Goal: Transaction & Acquisition: Purchase product/service

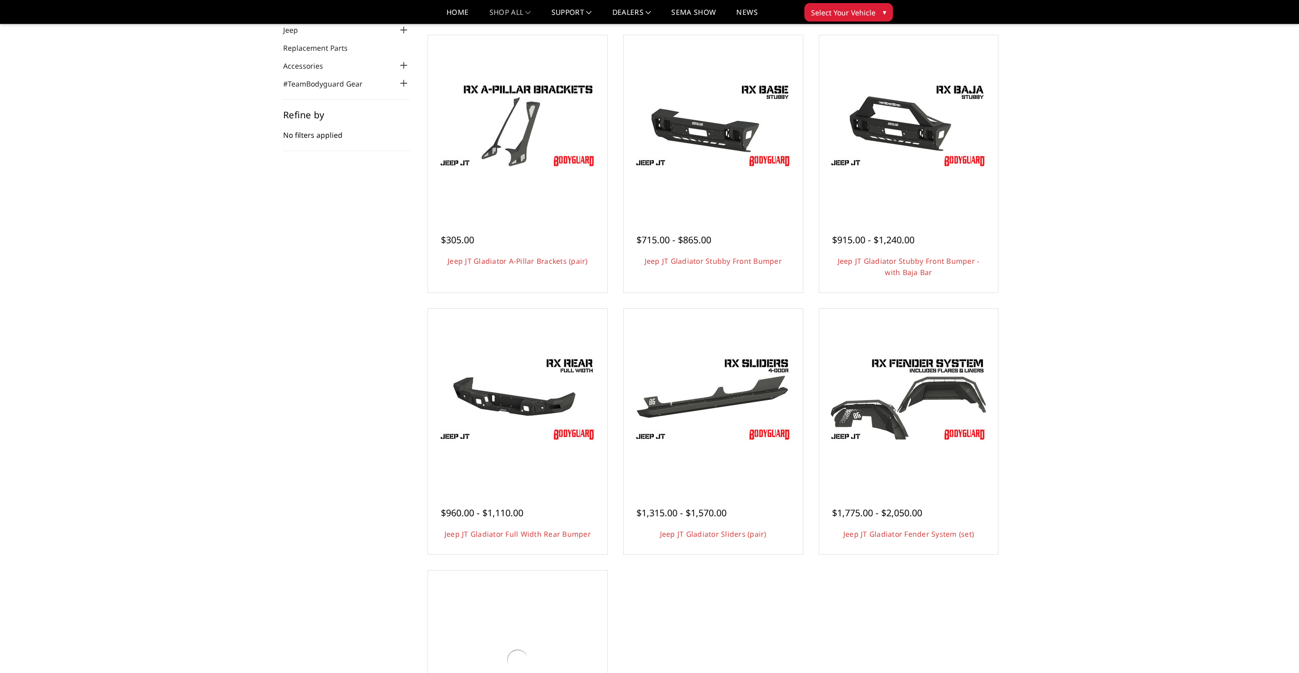
scroll to position [102, 0]
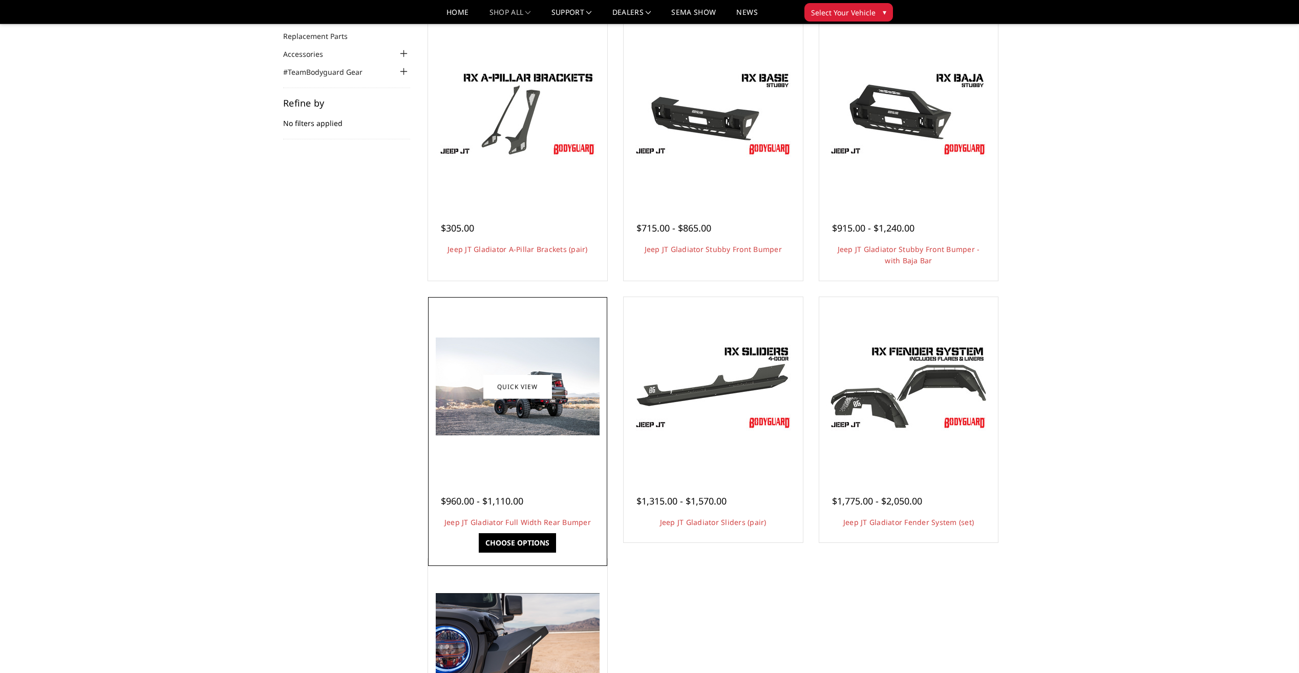
click at [474, 424] on img at bounding box center [518, 386] width 164 height 98
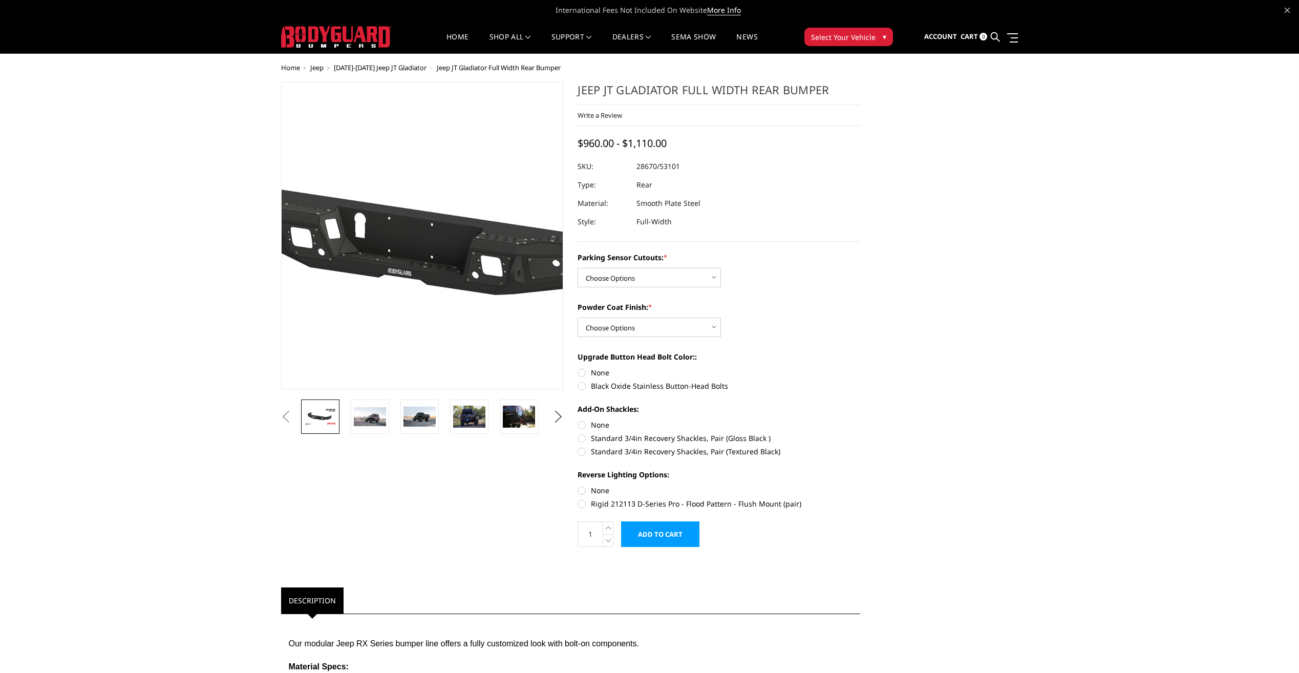
click at [396, 286] on img at bounding box center [457, 225] width 655 height 369
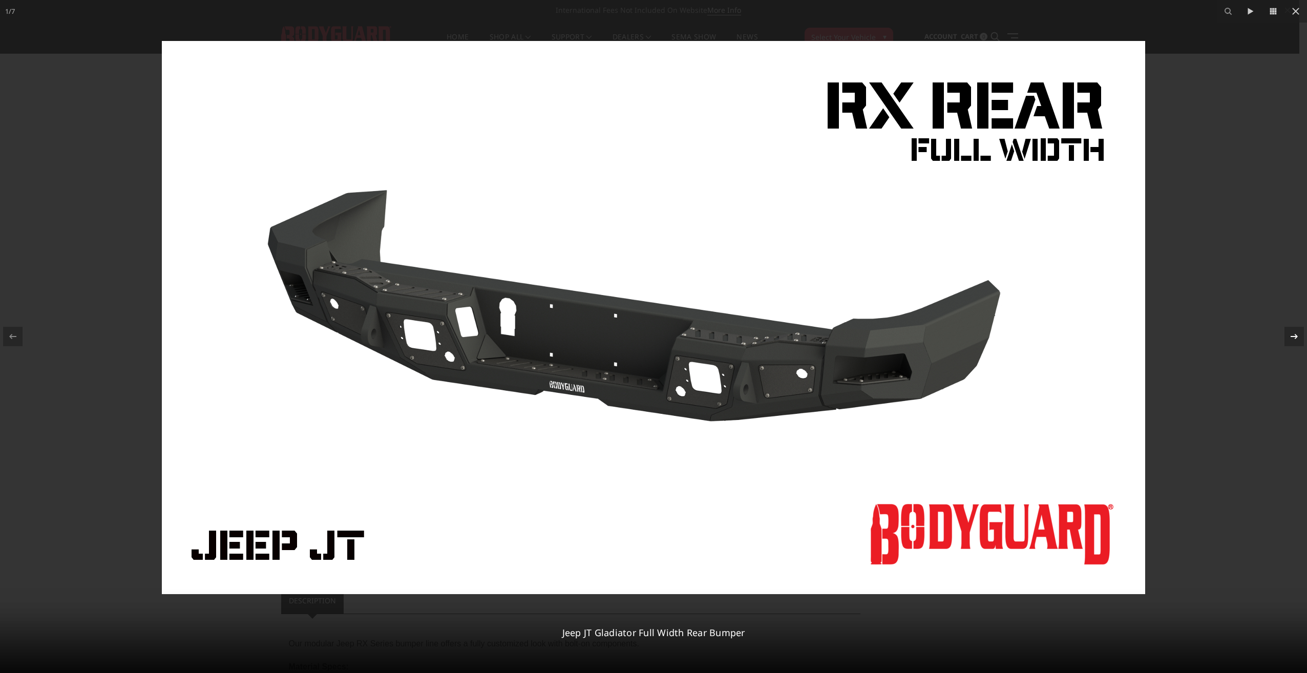
click at [1294, 337] on icon at bounding box center [1294, 336] width 12 height 12
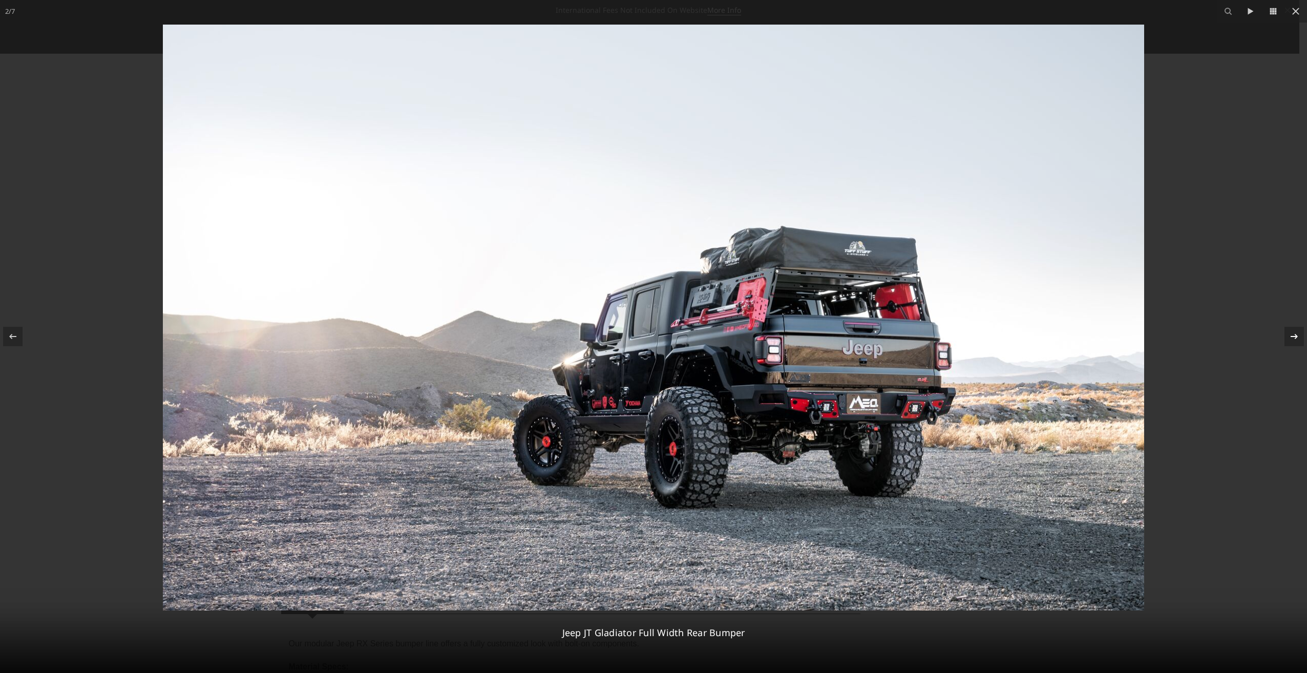
click at [1294, 337] on icon at bounding box center [1294, 336] width 12 height 12
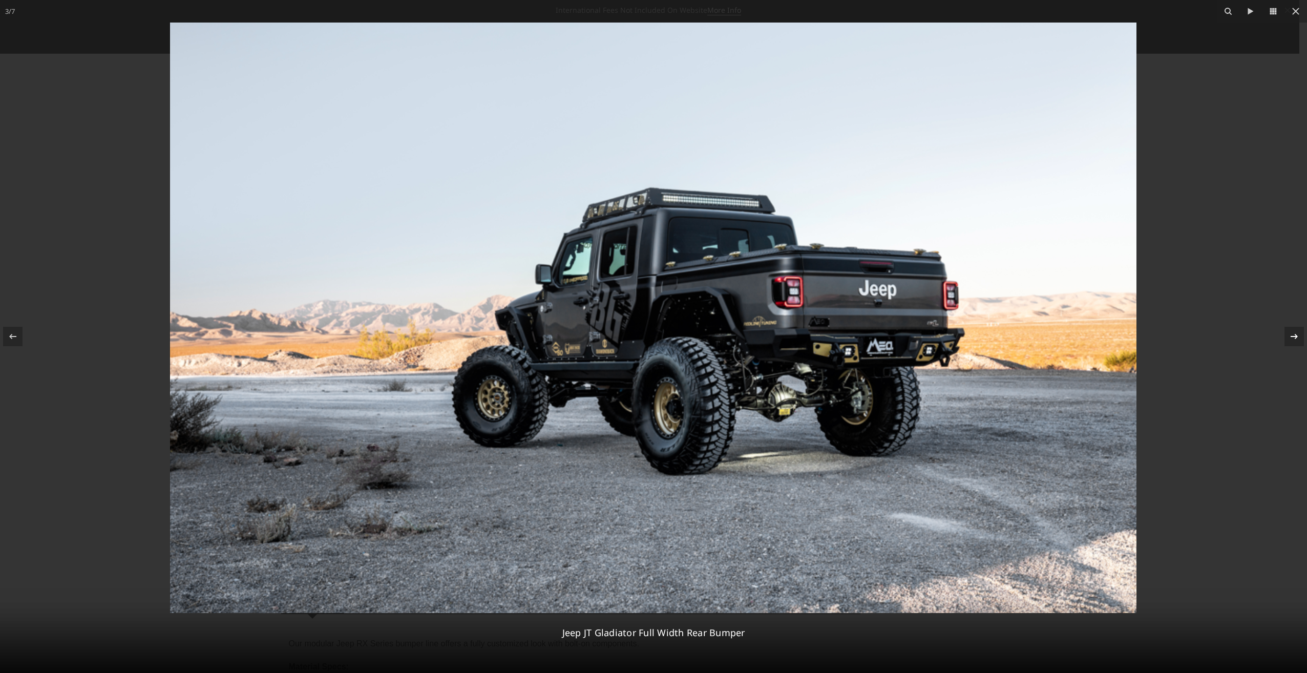
click at [1294, 337] on icon at bounding box center [1294, 336] width 12 height 12
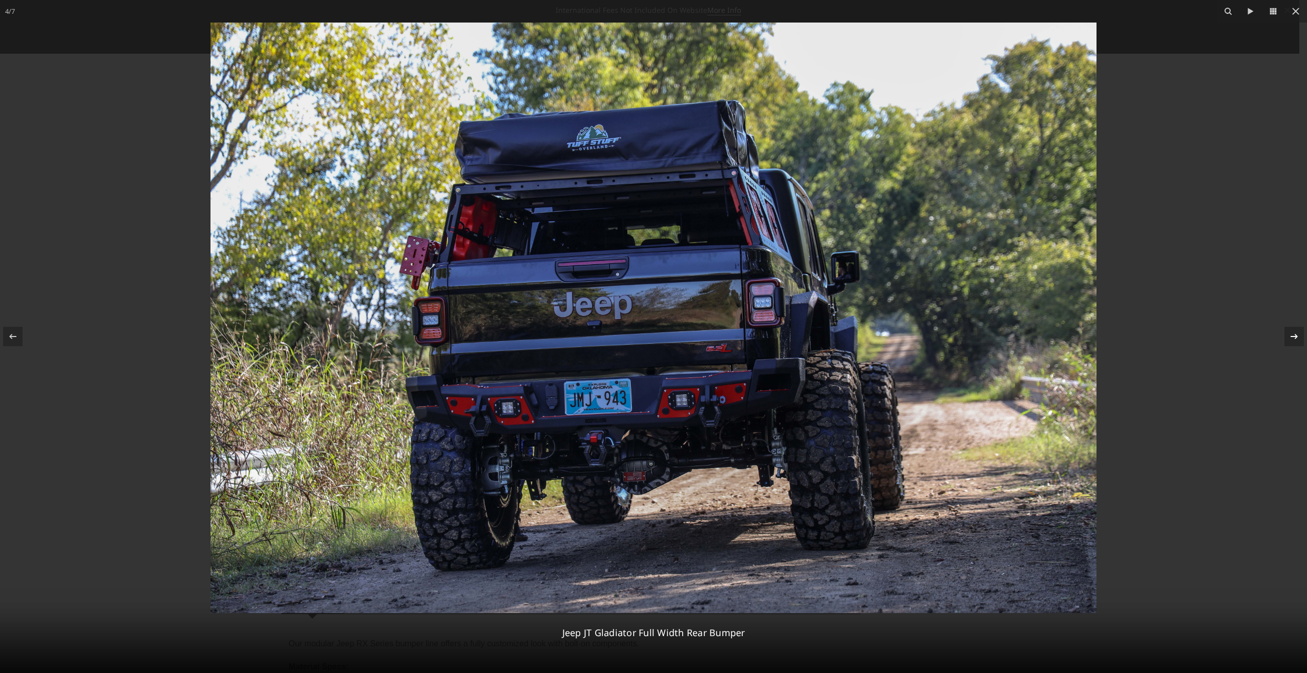
click at [1294, 337] on icon at bounding box center [1294, 336] width 12 height 12
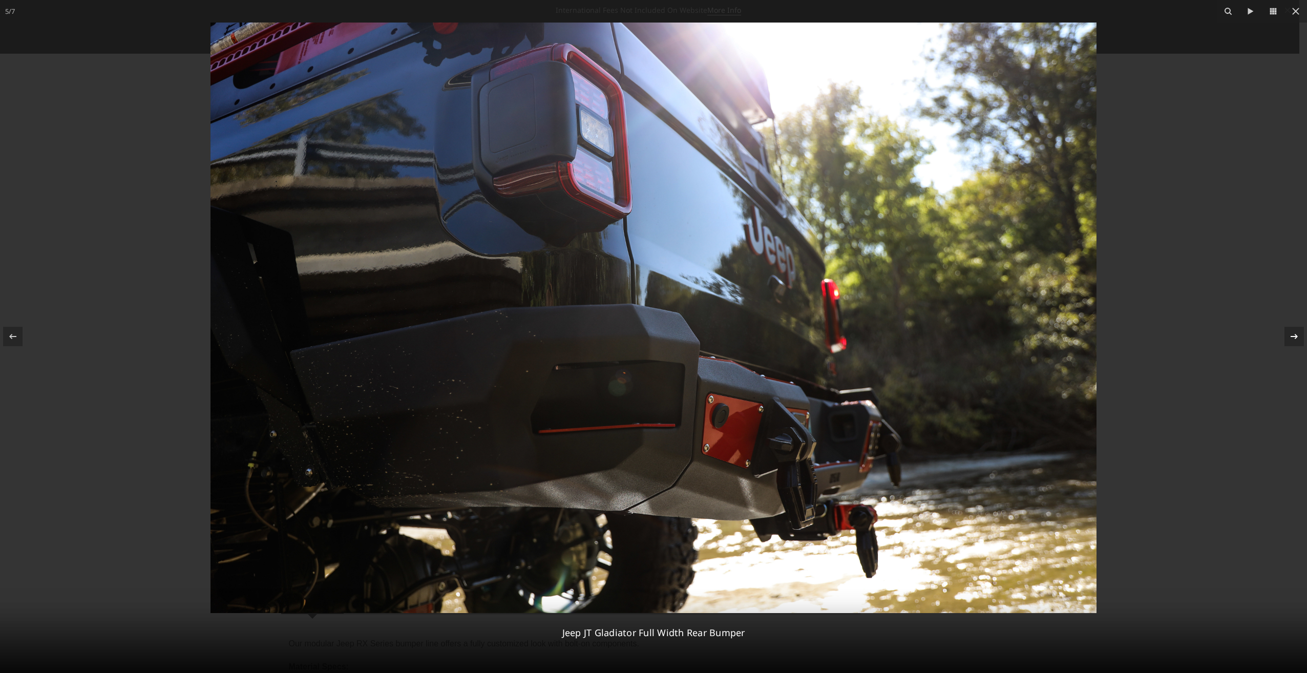
click at [1294, 337] on icon at bounding box center [1294, 336] width 12 height 12
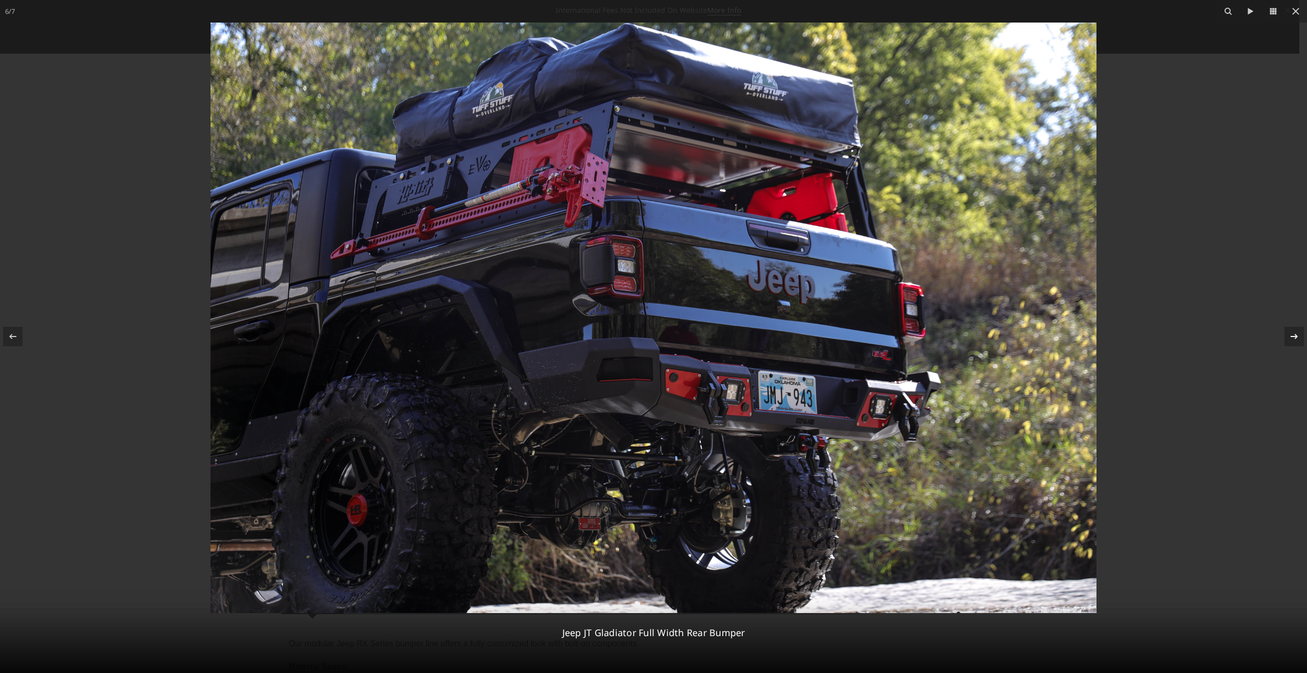
click at [1294, 337] on icon at bounding box center [1294, 336] width 12 height 12
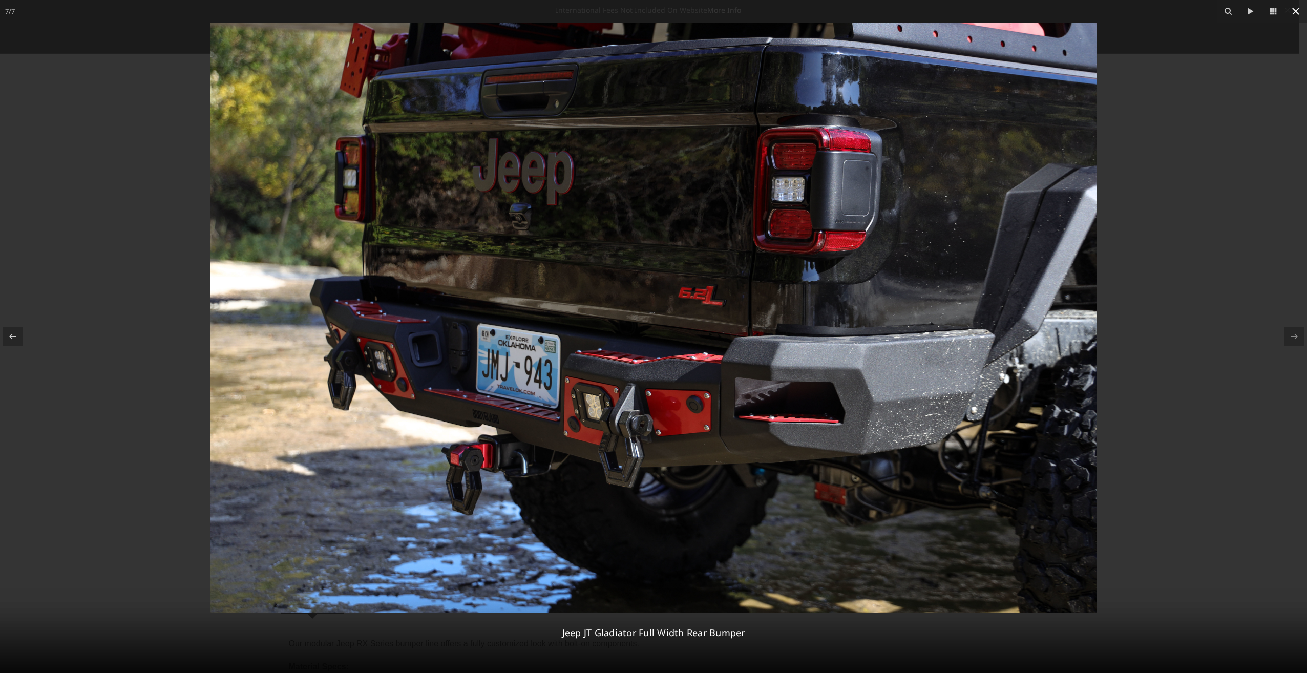
click at [1298, 11] on icon at bounding box center [1295, 11] width 12 height 12
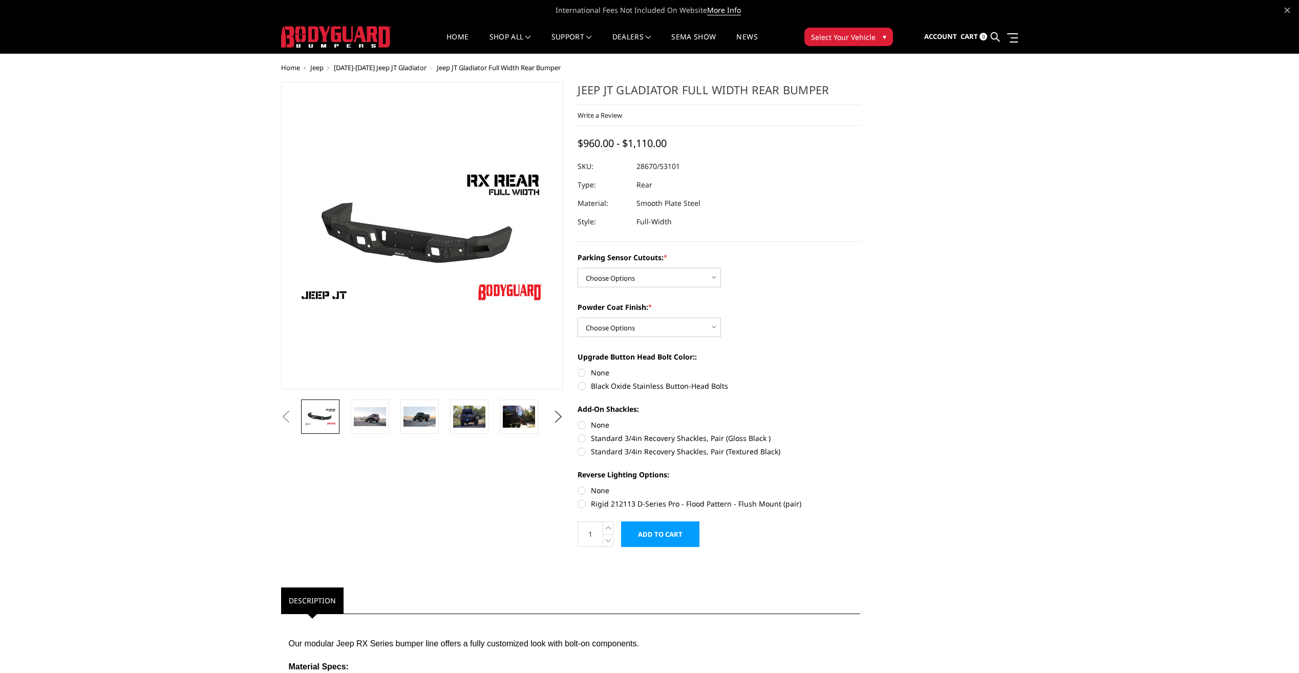
scroll to position [0, 101]
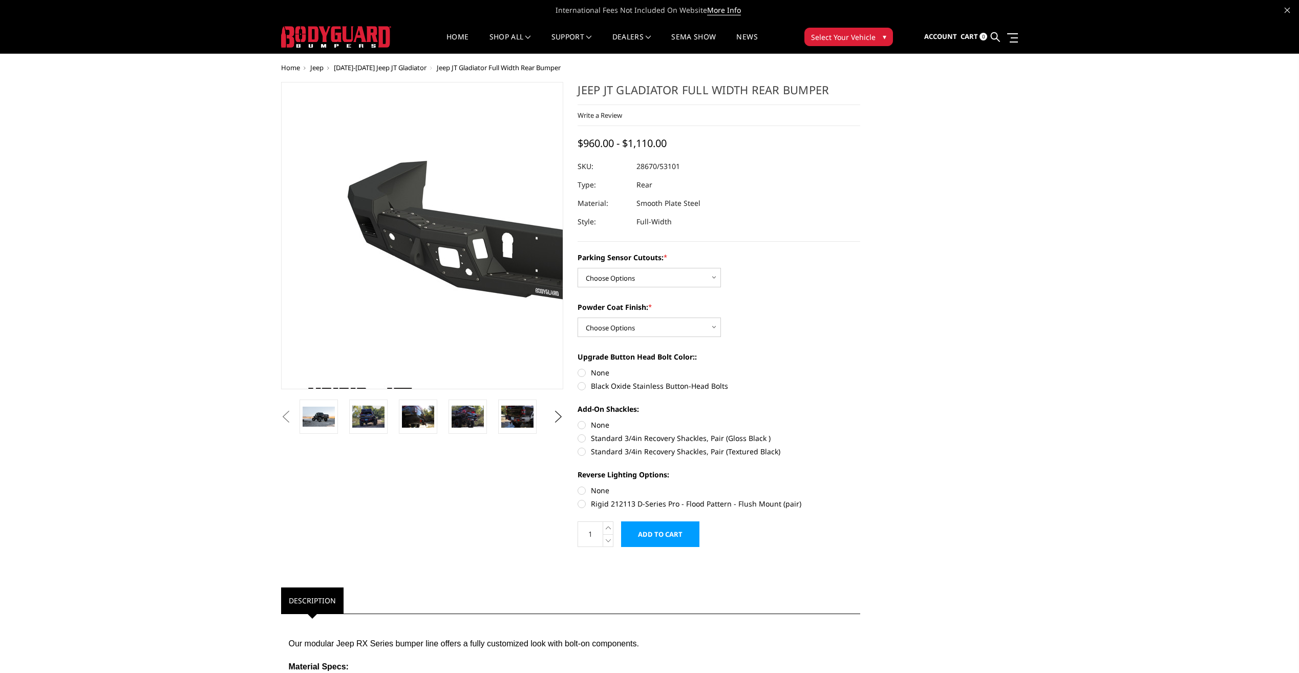
drag, startPoint x: 284, startPoint y: 188, endPoint x: 335, endPoint y: 57, distance: 140.7
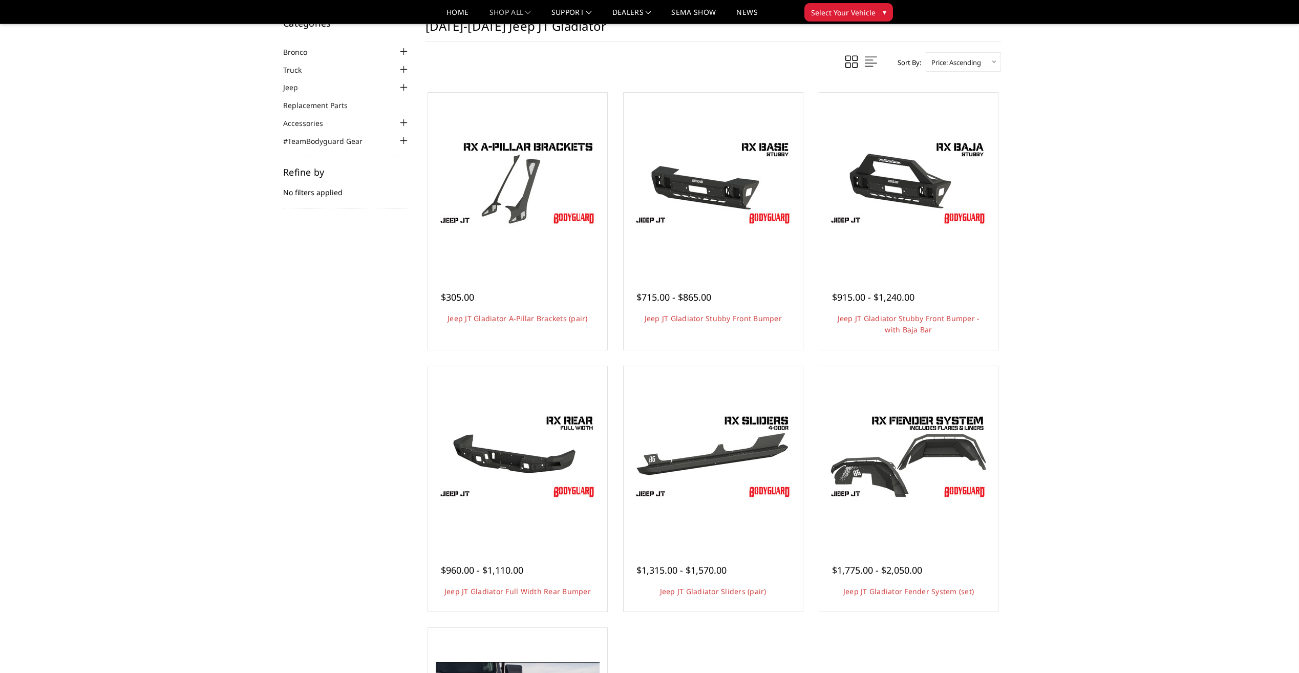
scroll to position [51, 0]
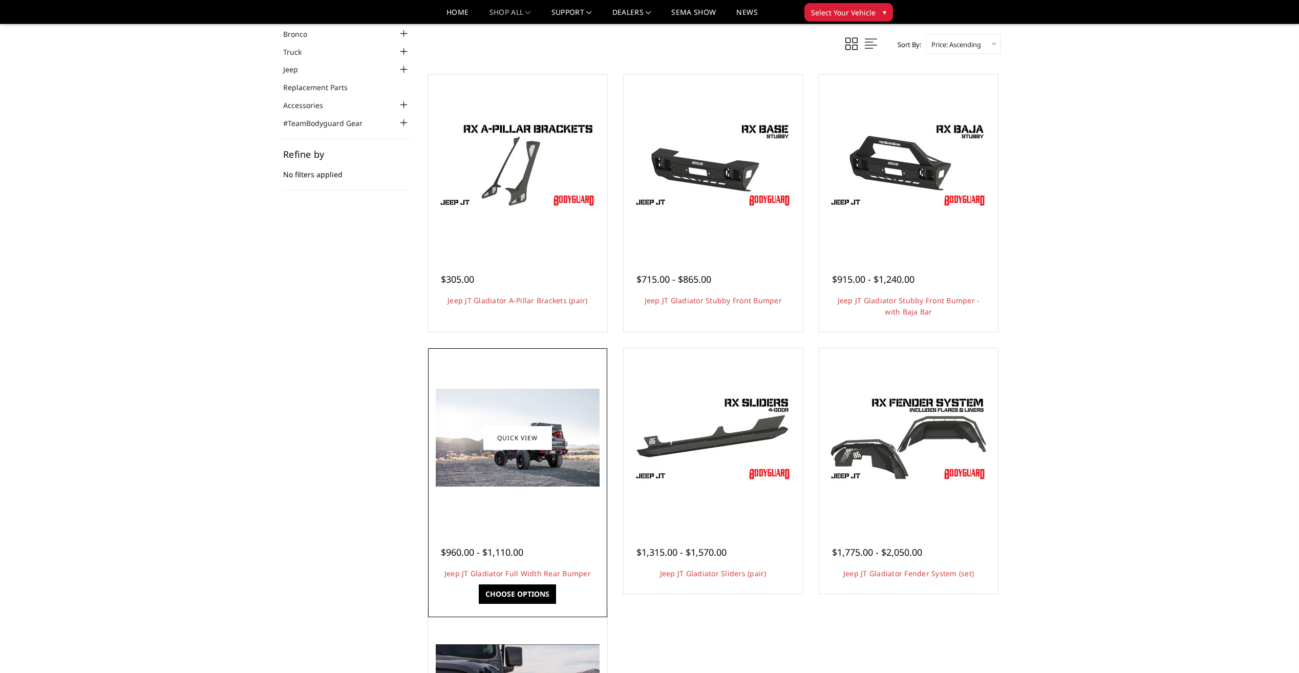
click at [516, 470] on img at bounding box center [518, 438] width 164 height 98
